Goal: Information Seeking & Learning: Learn about a topic

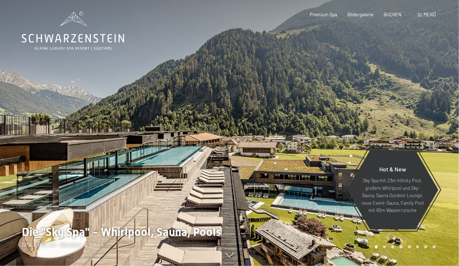
click at [173, 155] on span "Einwilligung Marketing*" at bounding box center [189, 153] width 60 height 7
click at [156, 155] on input "Einwilligung Marketing*" at bounding box center [151, 153] width 7 height 7
checkbox input "false"
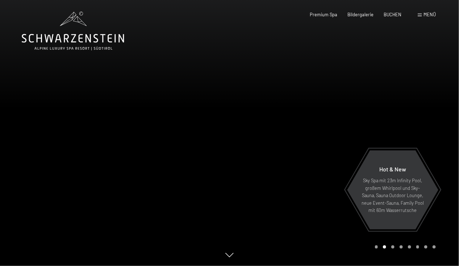
click at [24, 127] on div at bounding box center [115, 133] width 230 height 266
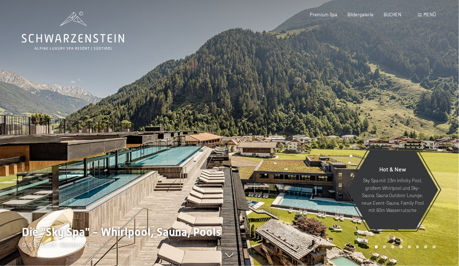
click at [23, 127] on div at bounding box center [115, 133] width 230 height 266
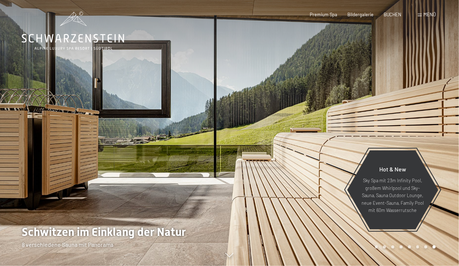
click at [23, 127] on div at bounding box center [115, 133] width 230 height 266
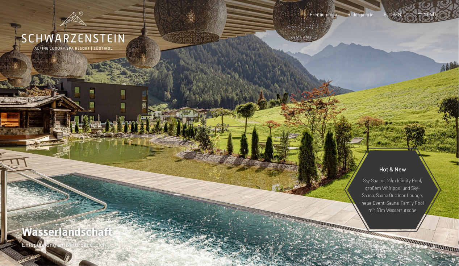
click at [22, 128] on div at bounding box center [115, 133] width 230 height 266
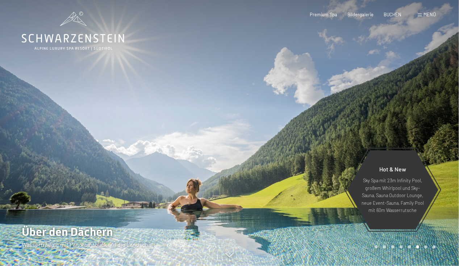
click at [22, 128] on div at bounding box center [115, 133] width 230 height 266
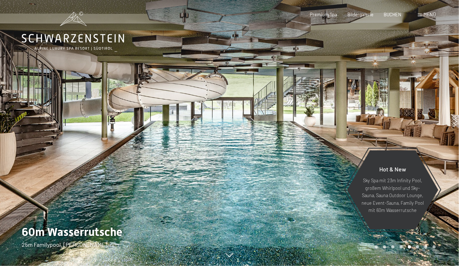
click at [22, 128] on div at bounding box center [115, 133] width 230 height 266
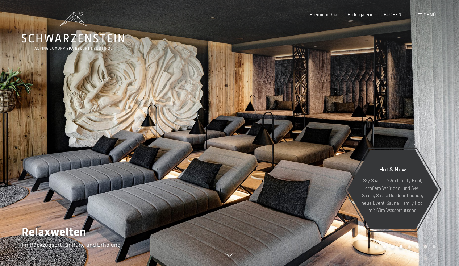
click at [22, 128] on div at bounding box center [115, 133] width 230 height 266
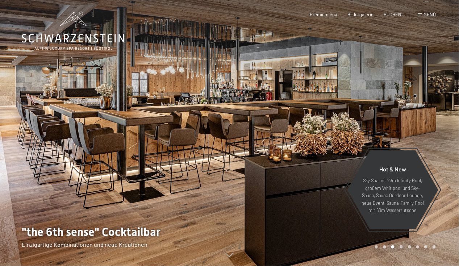
click at [22, 128] on div at bounding box center [115, 133] width 230 height 266
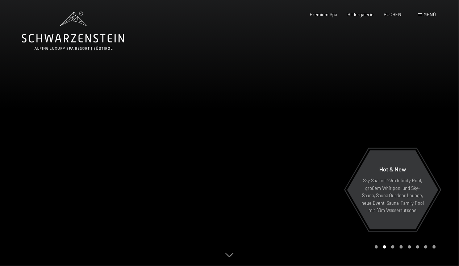
click at [38, 121] on div at bounding box center [115, 133] width 230 height 266
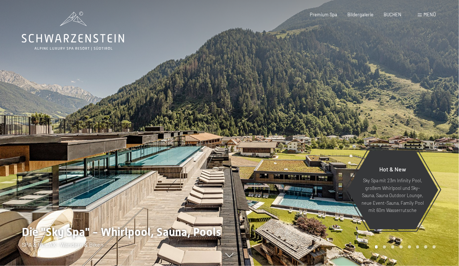
click at [135, 72] on div at bounding box center [115, 133] width 230 height 266
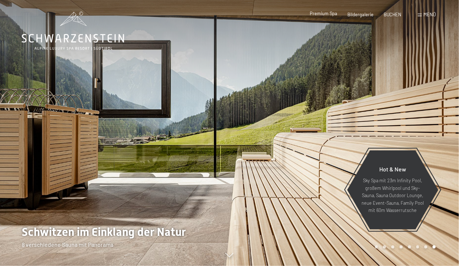
click at [328, 14] on span "Premium Spa" at bounding box center [324, 13] width 28 height 6
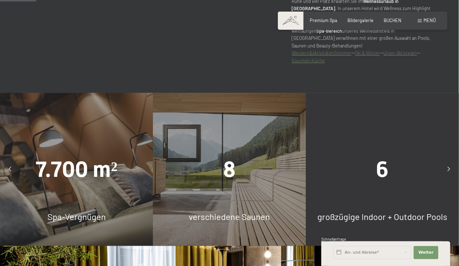
scroll to position [398, 0]
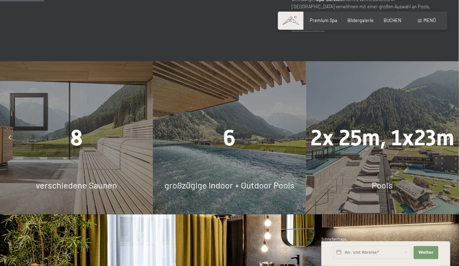
click at [75, 134] on span "8" at bounding box center [76, 137] width 12 height 25
click at [67, 180] on span "verschiedene Saunen" at bounding box center [76, 185] width 81 height 10
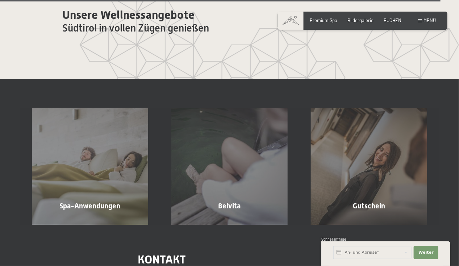
scroll to position [3369, 0]
